Goal: Task Accomplishment & Management: Complete application form

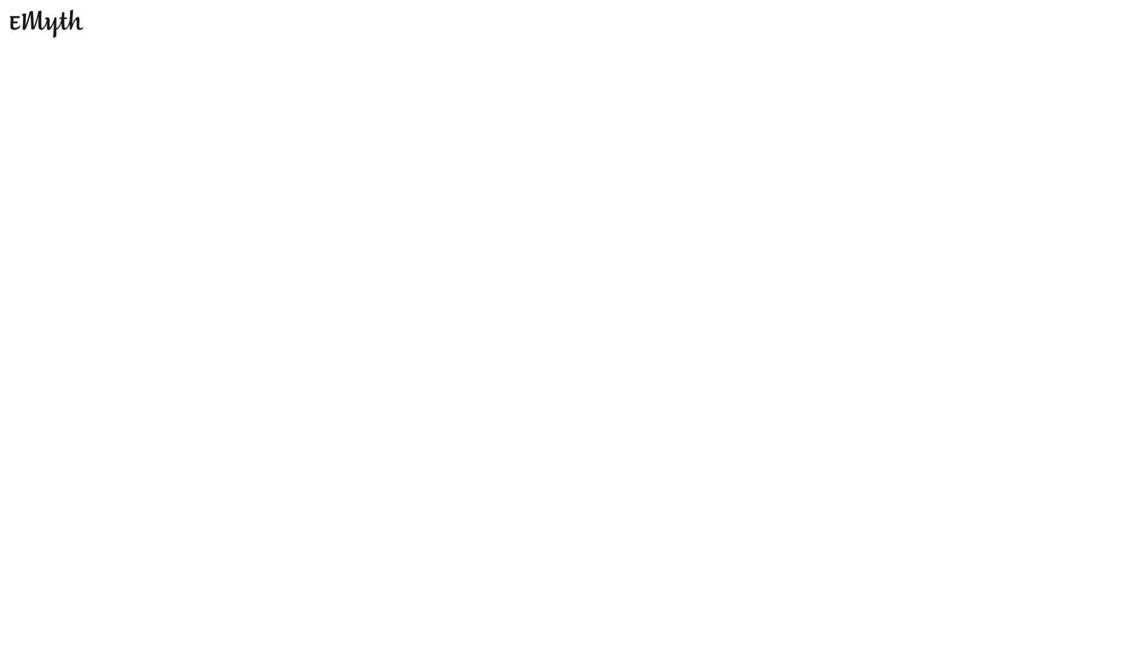
drag, startPoint x: 32, startPoint y: 12, endPoint x: 44, endPoint y: 4, distance: 14.6
click at [31, 12] on img at bounding box center [47, 24] width 74 height 28
